Goal: Use online tool/utility: Utilize a website feature to perform a specific function

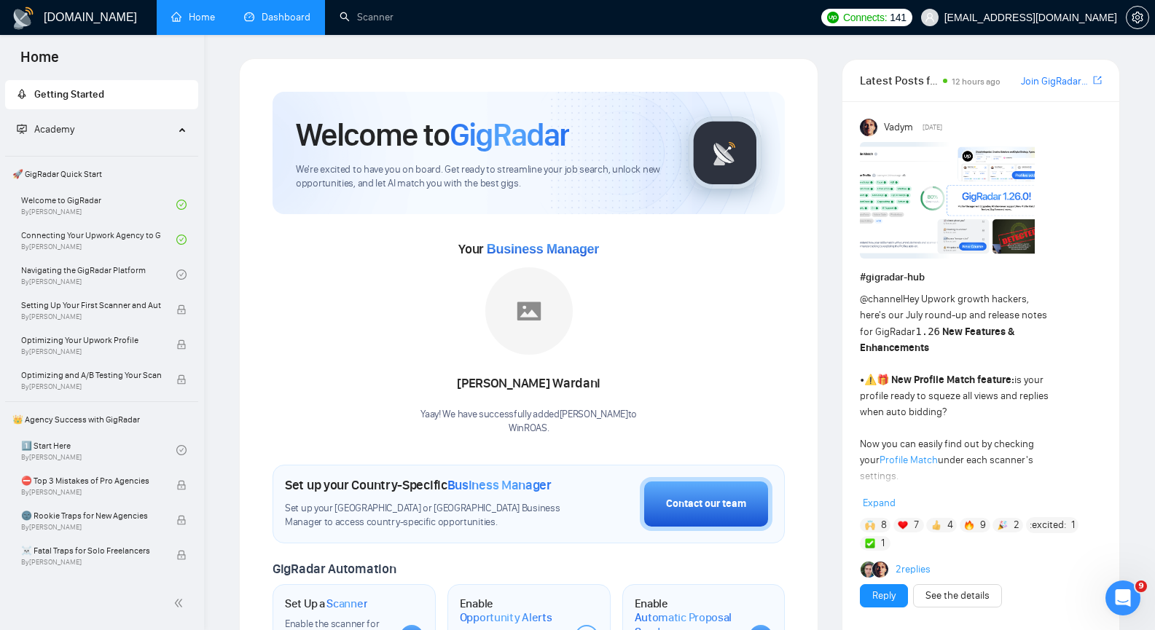
click at [310, 20] on link "Dashboard" at bounding box center [277, 17] width 66 height 12
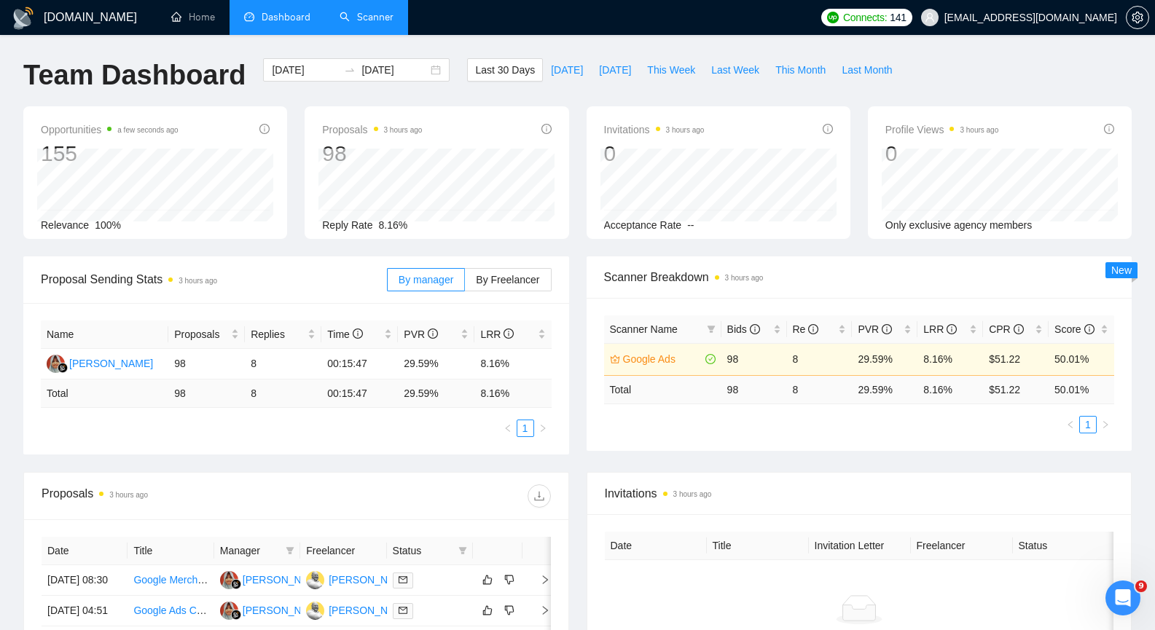
click at [380, 22] on link "Scanner" at bounding box center [367, 17] width 54 height 12
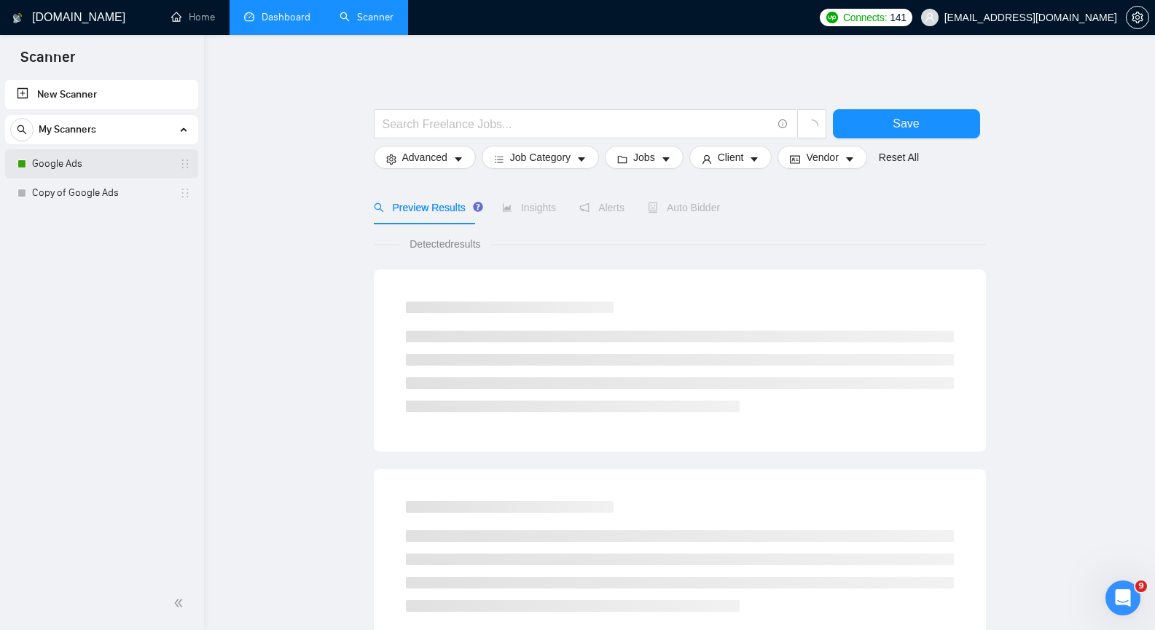
click at [87, 159] on link "Google Ads" at bounding box center [101, 163] width 138 height 29
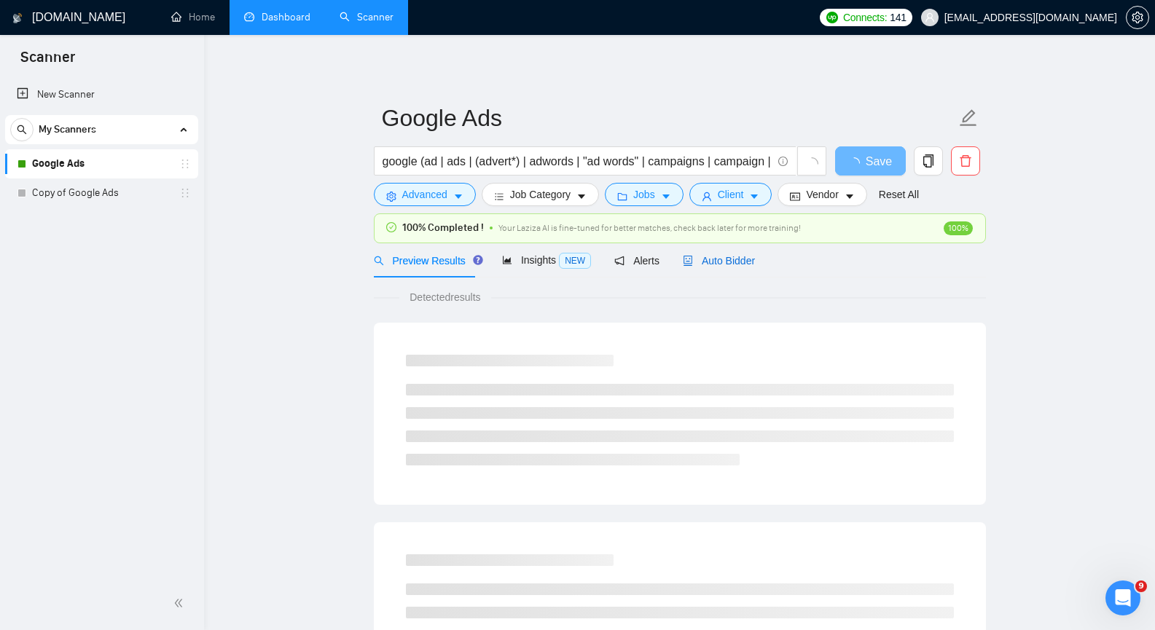
click at [721, 261] on span "Auto Bidder" at bounding box center [719, 261] width 72 height 12
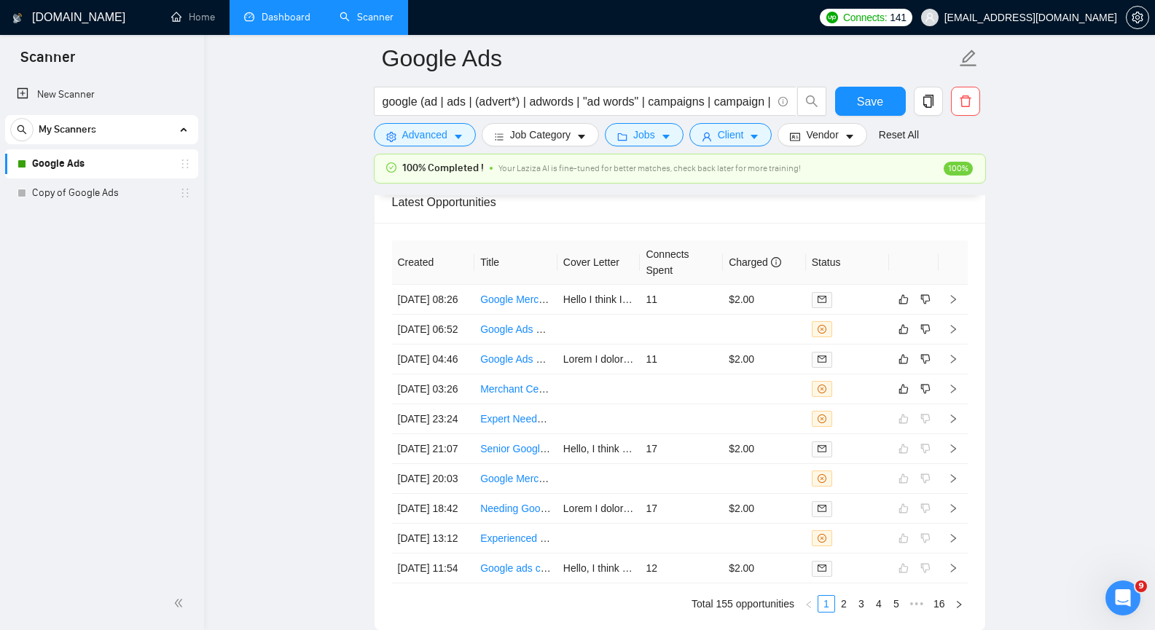
scroll to position [3670, 0]
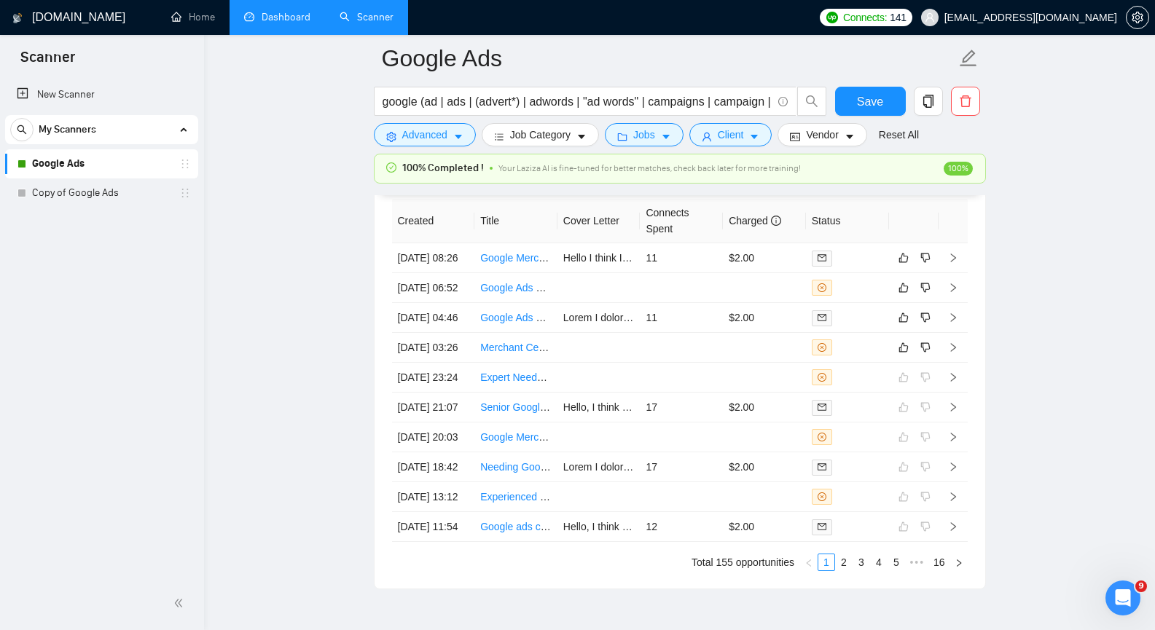
click at [282, 20] on link "Dashboard" at bounding box center [277, 17] width 66 height 12
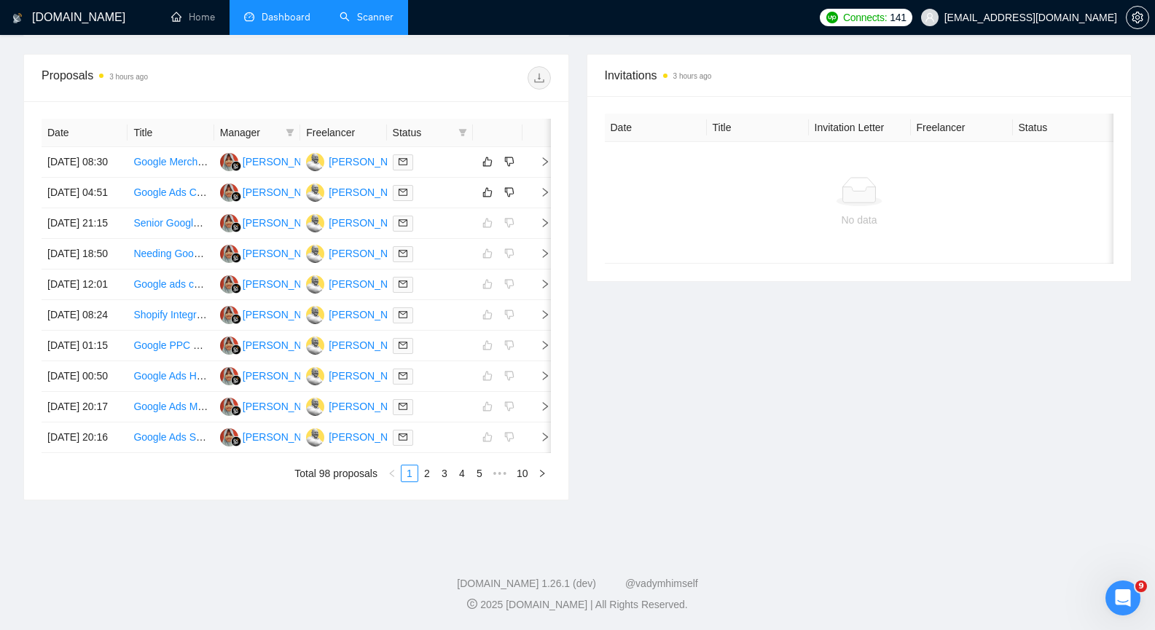
scroll to position [147, 0]
